Goal: Information Seeking & Learning: Learn about a topic

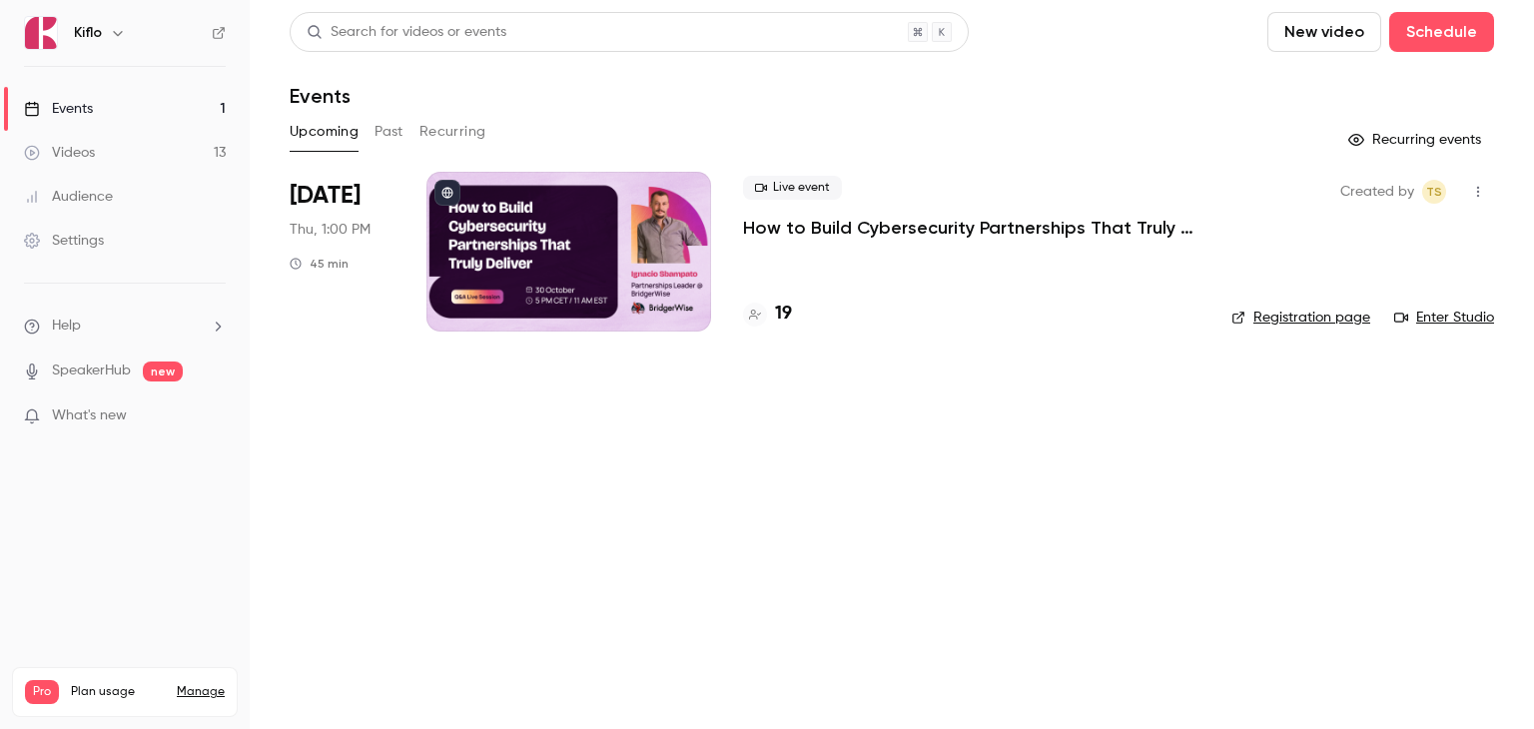
click at [635, 441] on main "Search for videos or events New video Schedule Events Upcoming Past Recurring R…" at bounding box center [892, 364] width 1284 height 729
click at [802, 229] on p "How to Build Cybersecurity Partnerships That Truly Deliver" at bounding box center [971, 228] width 456 height 24
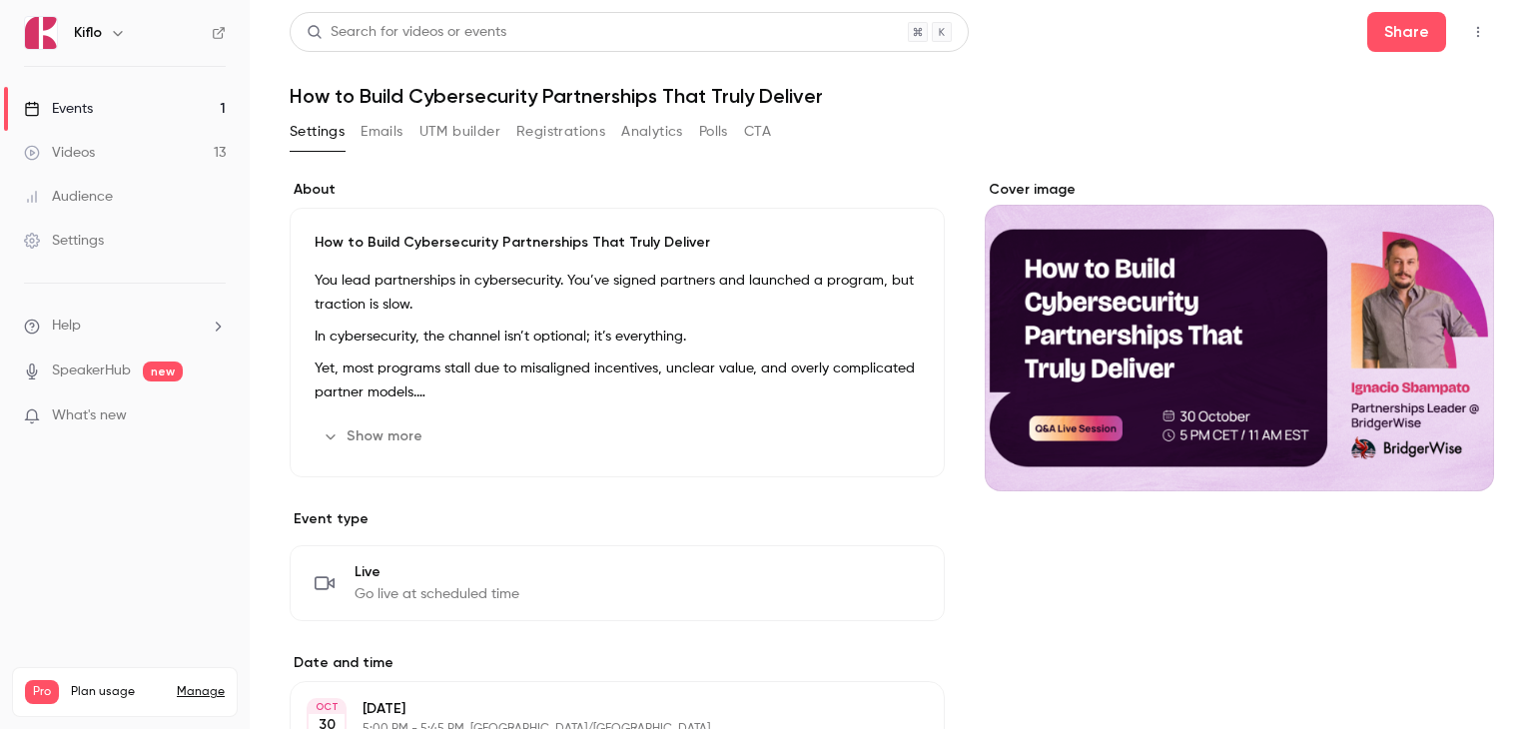
click at [570, 135] on button "Registrations" at bounding box center [560, 132] width 89 height 32
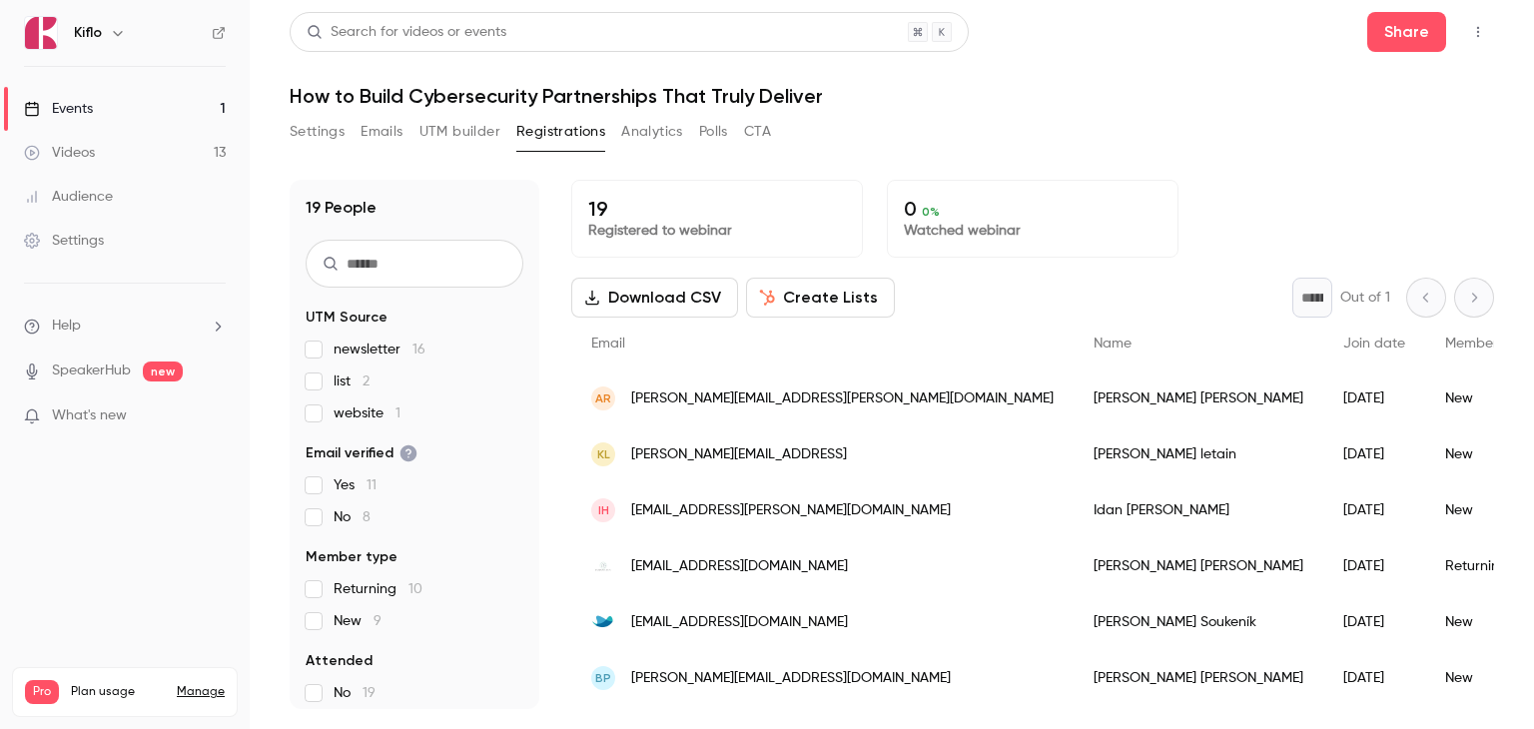
click at [134, 102] on link "Events 1" at bounding box center [125, 109] width 250 height 44
